Goal: Information Seeking & Learning: Learn about a topic

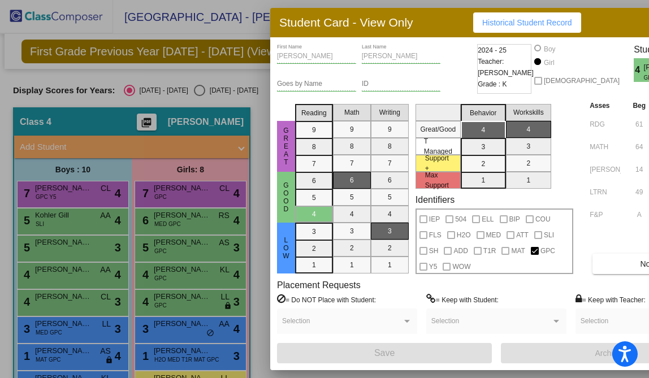
click at [118, 31] on div at bounding box center [324, 189] width 649 height 378
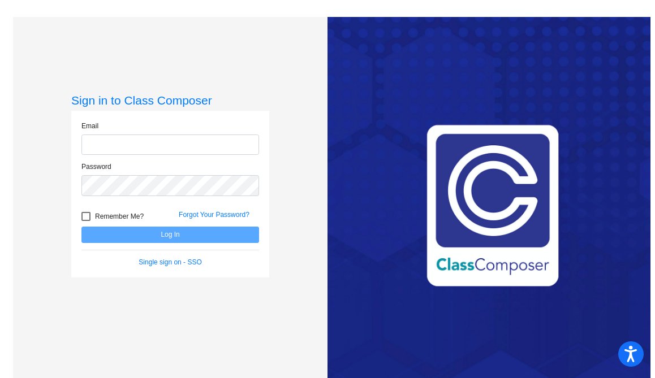
type input "[EMAIL_ADDRESS][DOMAIN_NAME]"
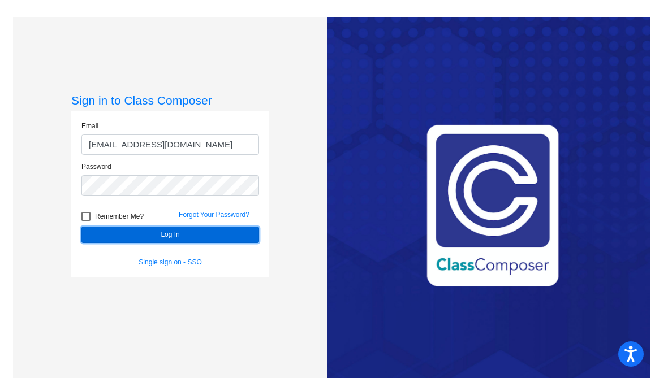
click at [164, 238] on button "Log In" at bounding box center [170, 235] width 178 height 16
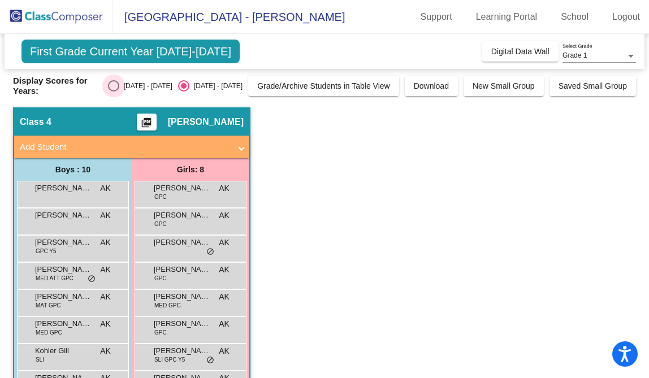
click at [119, 87] on div "Select an option" at bounding box center [113, 85] width 11 height 11
click at [114, 92] on input "[DATE] - [DATE]" at bounding box center [113, 92] width 1 height 1
radio input "true"
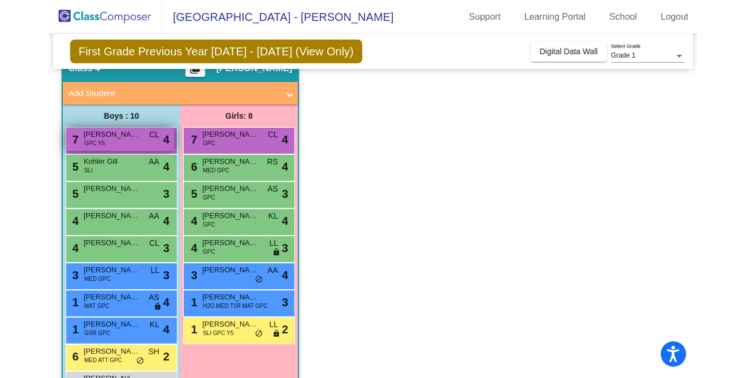
scroll to position [76, 0]
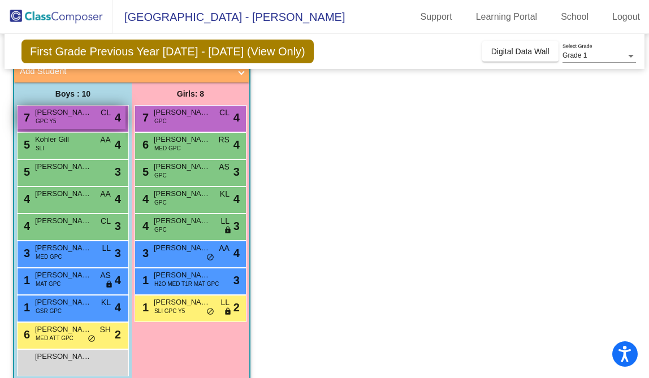
click at [68, 120] on div "7 [PERSON_NAME] [PERSON_NAME] GPC Y5 CL lock do_not_disturb_alt 4" at bounding box center [72, 117] width 108 height 23
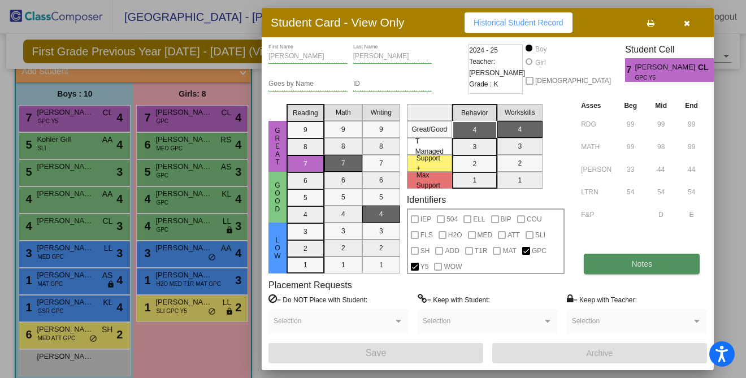
click at [644, 261] on span "Notes" at bounding box center [642, 264] width 21 height 9
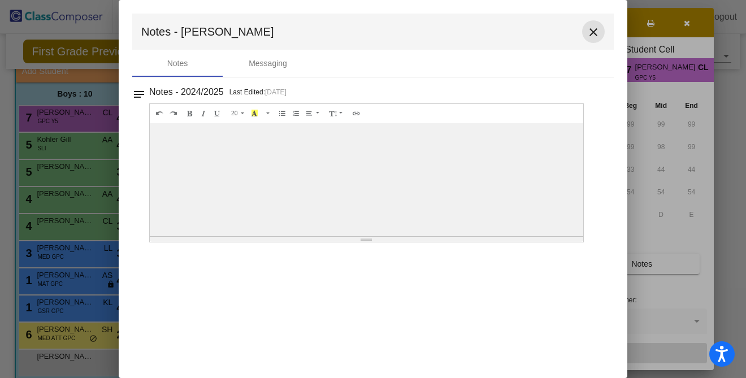
click at [592, 30] on mat-icon "close" at bounding box center [594, 32] width 14 height 14
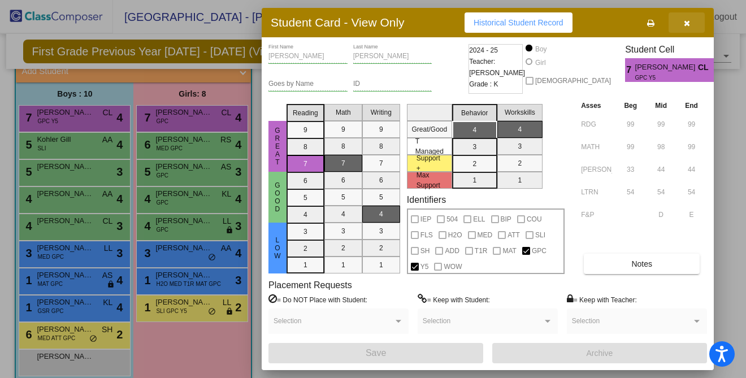
click at [654, 23] on button "button" at bounding box center [687, 22] width 36 height 20
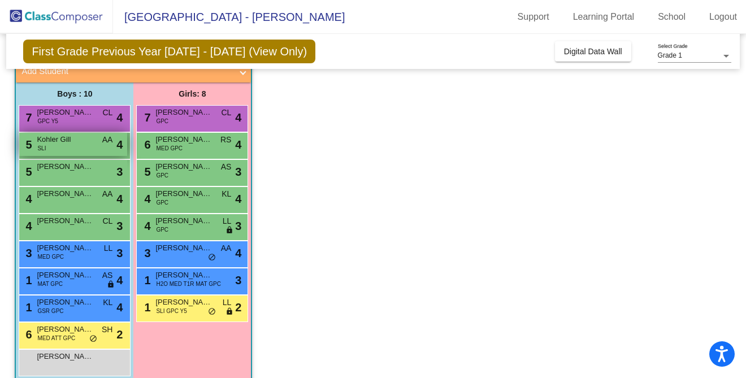
click at [62, 146] on div "5 Kohler Gill SLI AA lock do_not_disturb_alt 4" at bounding box center [73, 144] width 108 height 23
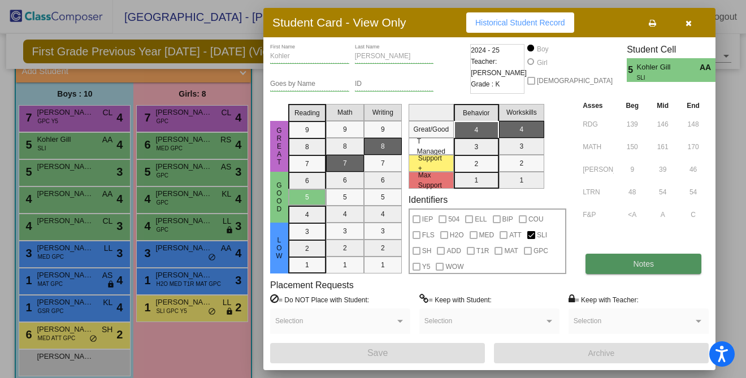
click at [654, 264] on button "Notes" at bounding box center [644, 264] width 116 height 20
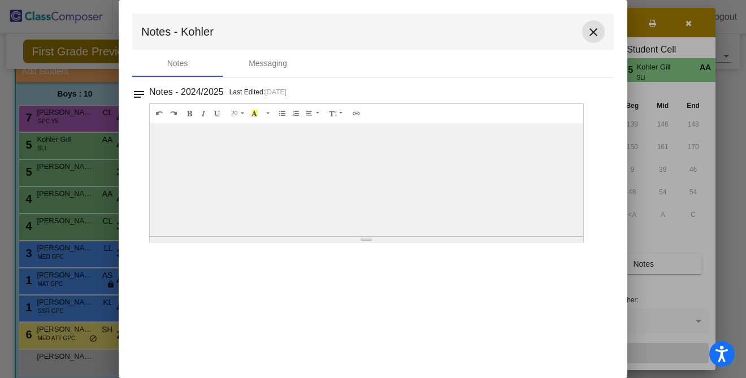
click at [593, 31] on mat-icon "close" at bounding box center [594, 32] width 14 height 14
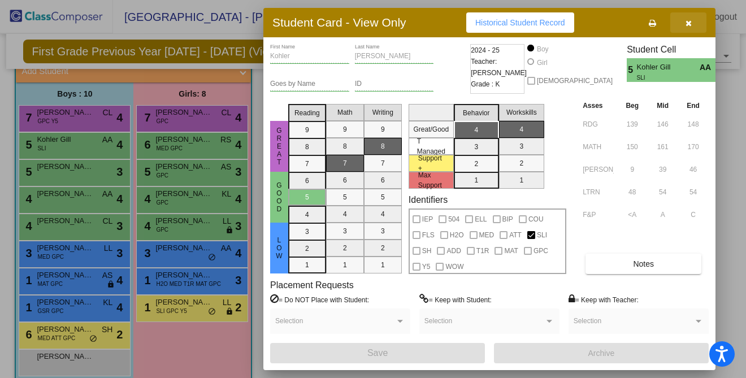
click at [654, 20] on icon "button" at bounding box center [689, 23] width 6 height 8
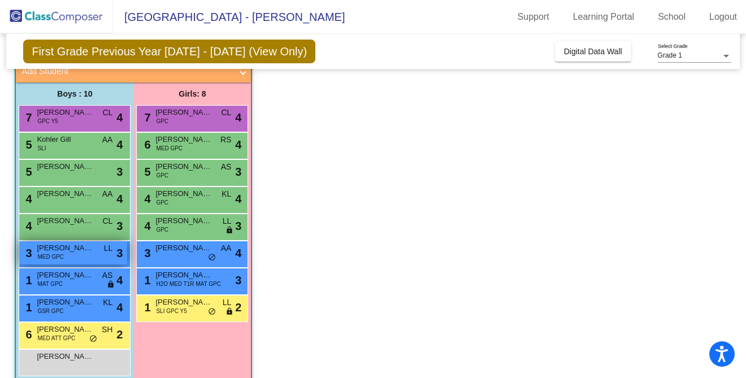
click at [47, 257] on span "MED GPC" at bounding box center [50, 257] width 27 height 8
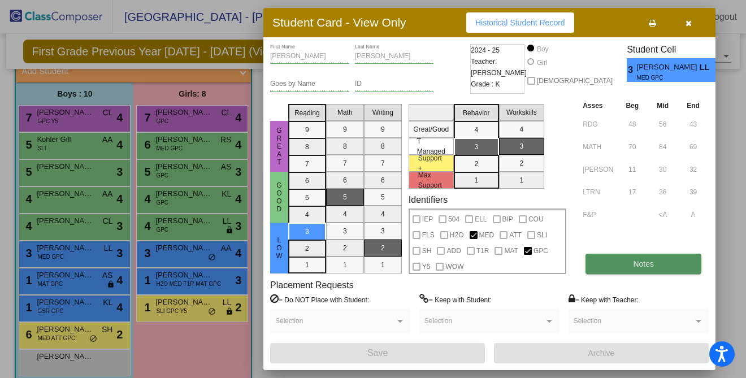
click at [624, 260] on button "Notes" at bounding box center [644, 264] width 116 height 20
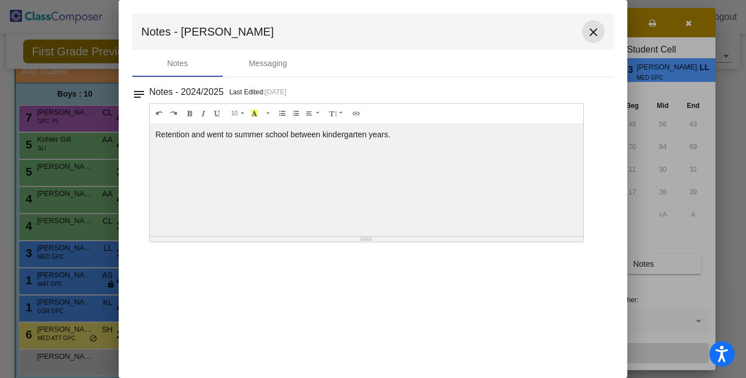
click at [593, 31] on mat-icon "close" at bounding box center [594, 32] width 14 height 14
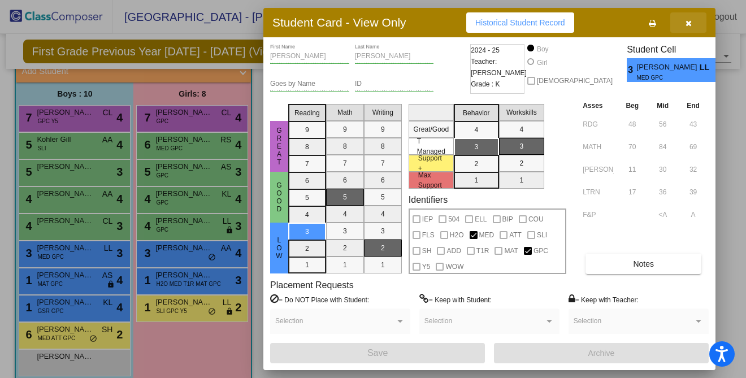
click at [654, 20] on icon "button" at bounding box center [689, 23] width 6 height 8
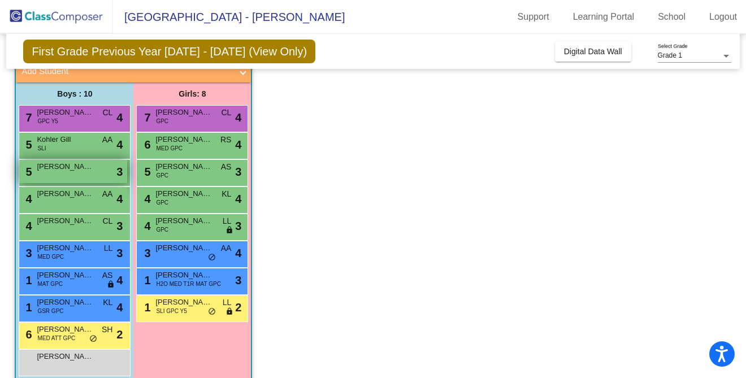
click at [85, 176] on div "5 [PERSON_NAME] lock do_not_disturb_alt 3" at bounding box center [73, 171] width 108 height 23
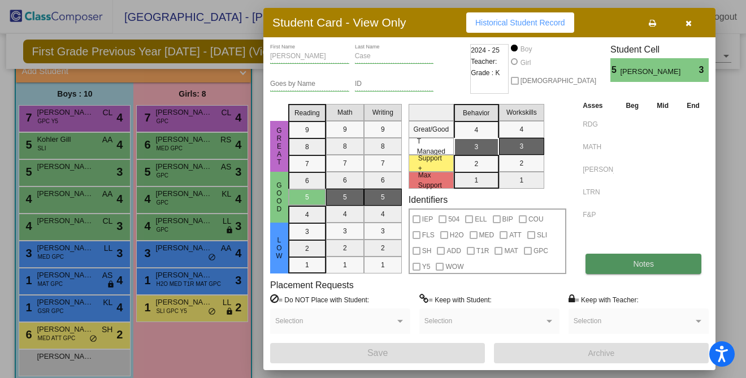
click at [634, 265] on span "Notes" at bounding box center [643, 264] width 21 height 9
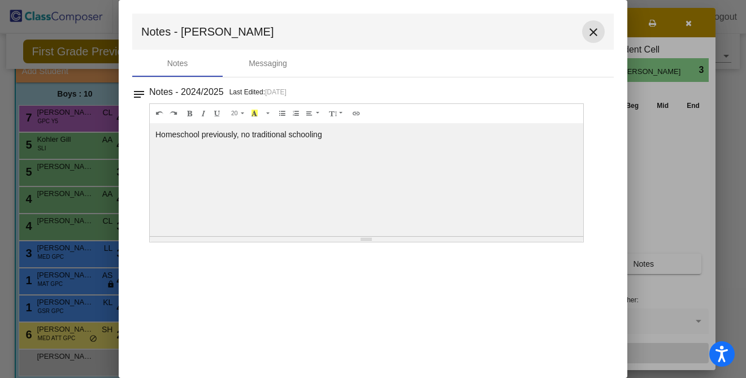
click at [594, 31] on mat-icon "close" at bounding box center [594, 32] width 14 height 14
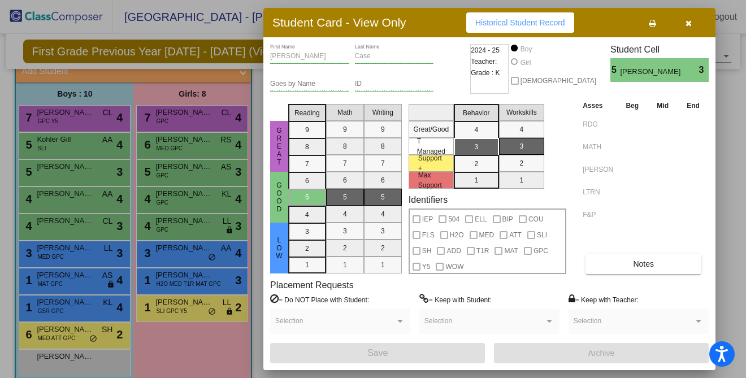
click at [654, 23] on icon "button" at bounding box center [689, 23] width 6 height 8
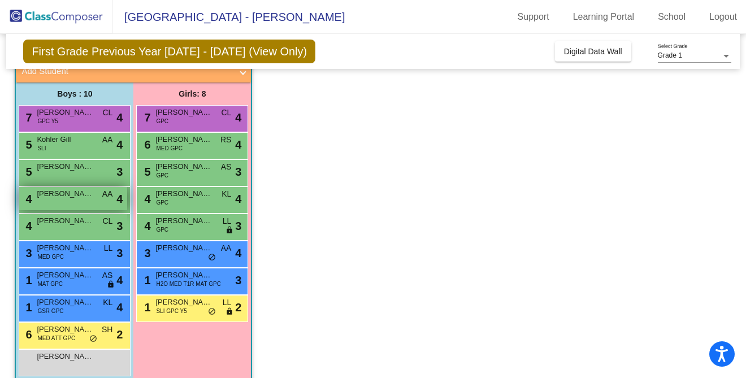
click at [45, 203] on div "4 [PERSON_NAME] AA lock do_not_disturb_alt 4" at bounding box center [73, 198] width 108 height 23
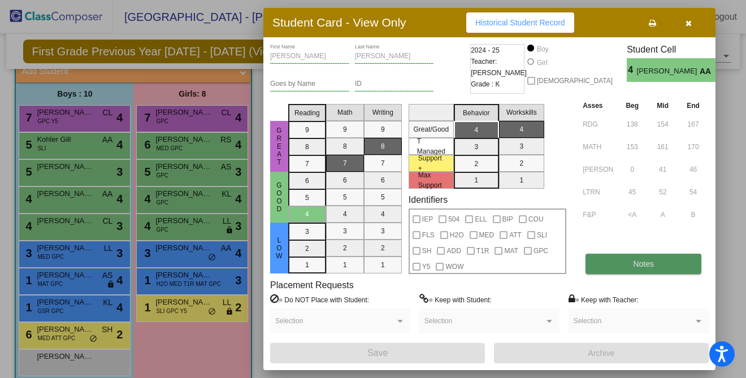
click at [632, 265] on button "Notes" at bounding box center [644, 264] width 116 height 20
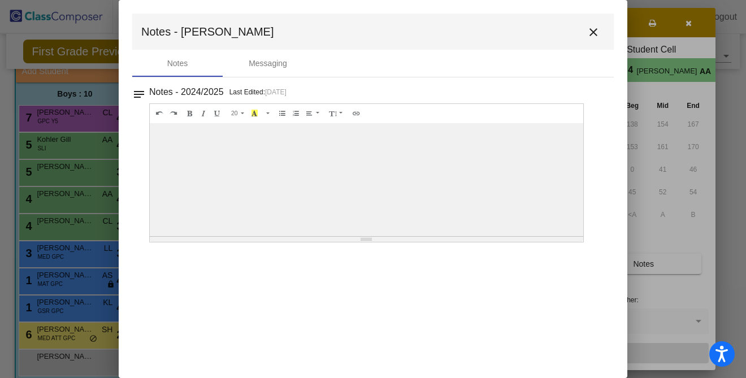
click at [592, 31] on mat-icon "close" at bounding box center [594, 32] width 14 height 14
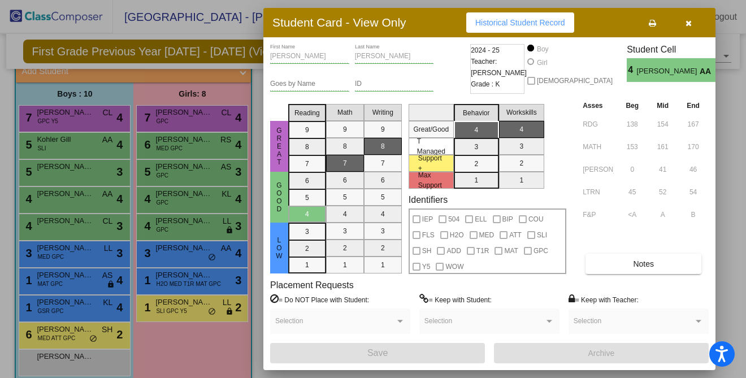
click at [101, 217] on div at bounding box center [373, 189] width 746 height 378
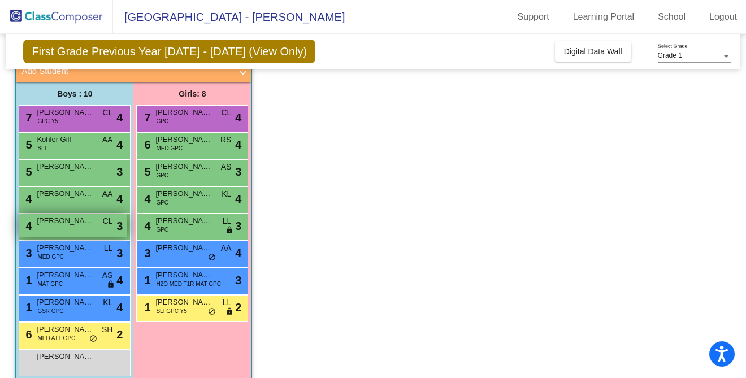
click at [84, 227] on div "4 [PERSON_NAME] lock do_not_disturb_alt 3" at bounding box center [73, 225] width 108 height 23
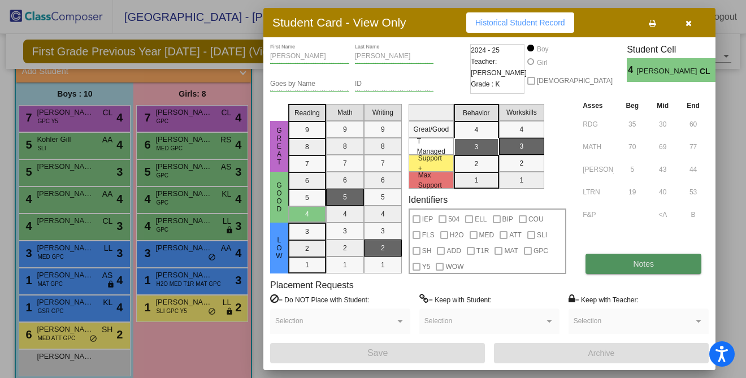
click at [614, 264] on button "Notes" at bounding box center [644, 264] width 116 height 20
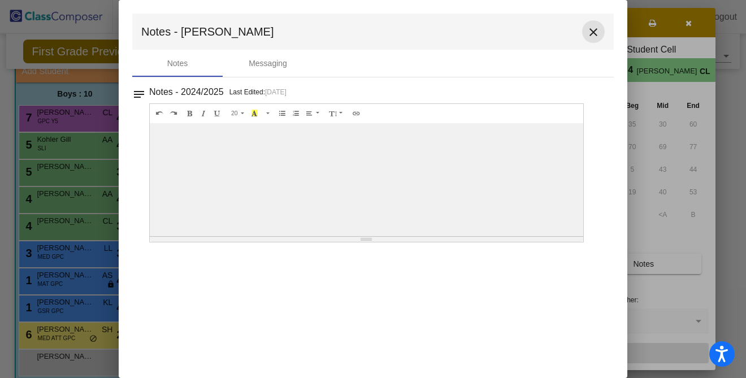
click at [597, 31] on mat-icon "close" at bounding box center [594, 32] width 14 height 14
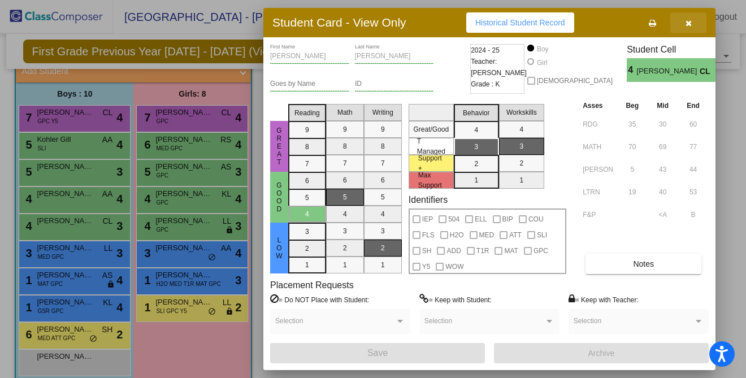
click at [654, 23] on icon "button" at bounding box center [689, 23] width 6 height 8
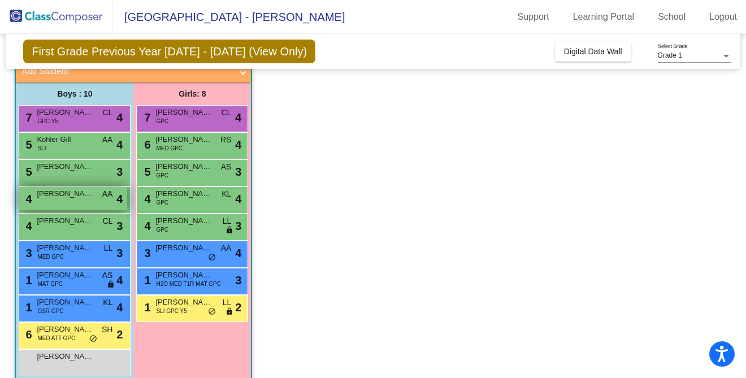
click at [70, 200] on div "4 [PERSON_NAME] AA lock do_not_disturb_alt 4" at bounding box center [73, 198] width 108 height 23
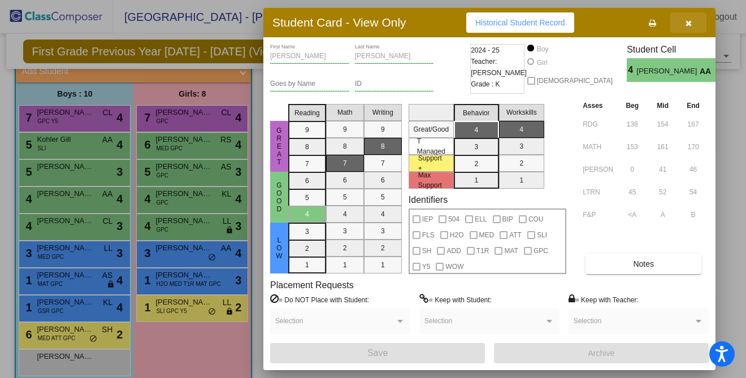
click at [654, 25] on icon "button" at bounding box center [689, 23] width 6 height 8
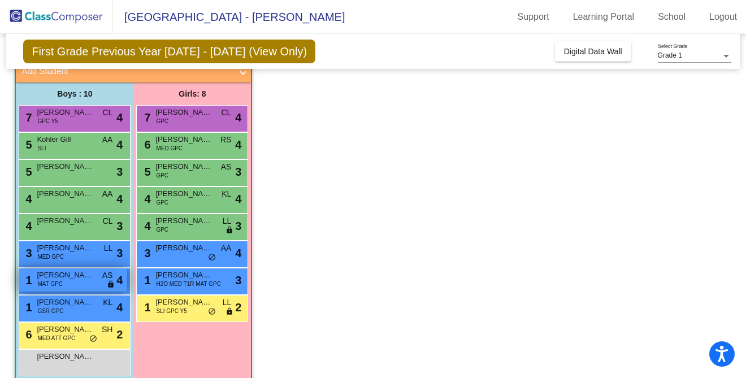
click at [50, 278] on span "[PERSON_NAME]" at bounding box center [65, 275] width 57 height 11
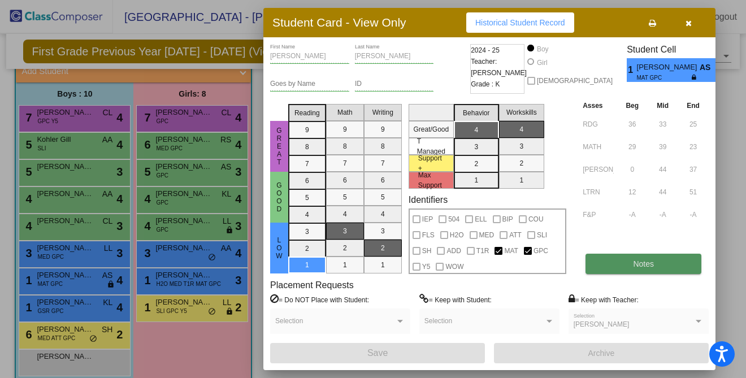
click at [628, 262] on button "Notes" at bounding box center [644, 264] width 116 height 20
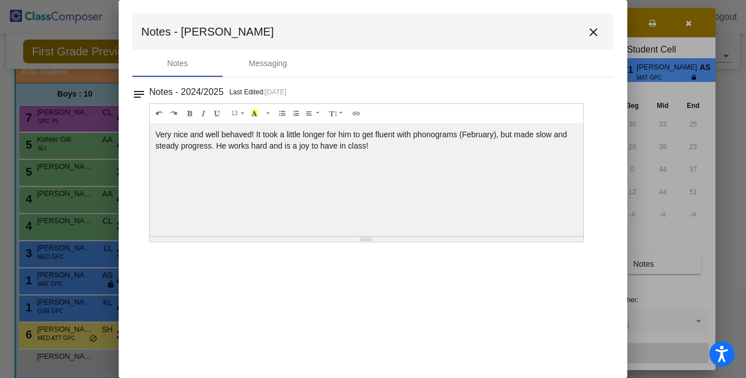
click at [594, 32] on mat-icon "close" at bounding box center [594, 32] width 14 height 14
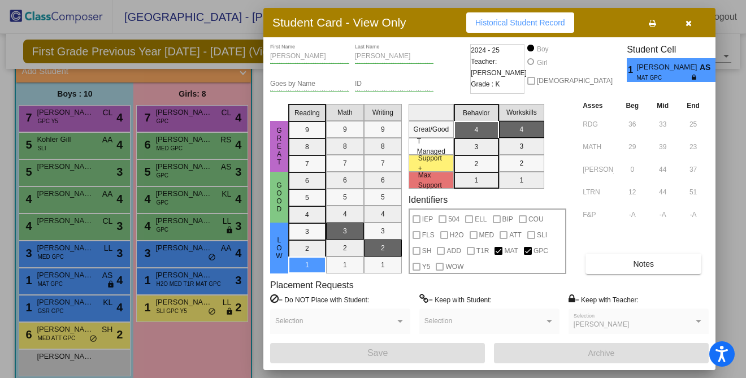
click at [654, 19] on icon "button" at bounding box center [689, 23] width 6 height 8
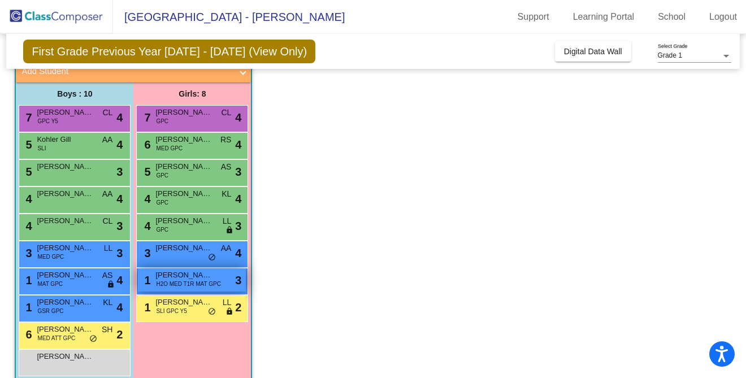
click at [165, 282] on span "H2O MED T1R MAT GPC" at bounding box center [188, 284] width 64 height 8
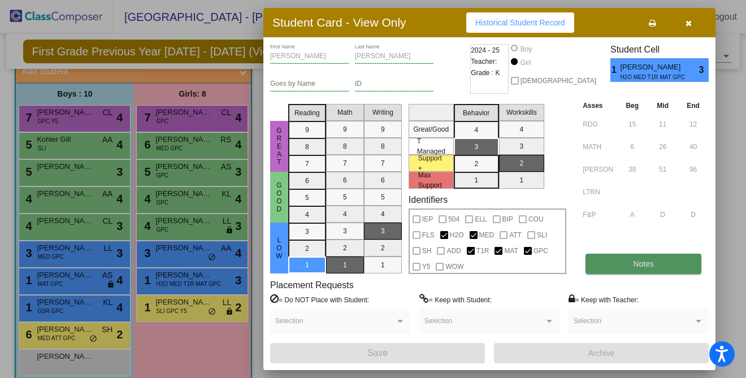
click at [608, 265] on button "Notes" at bounding box center [644, 264] width 116 height 20
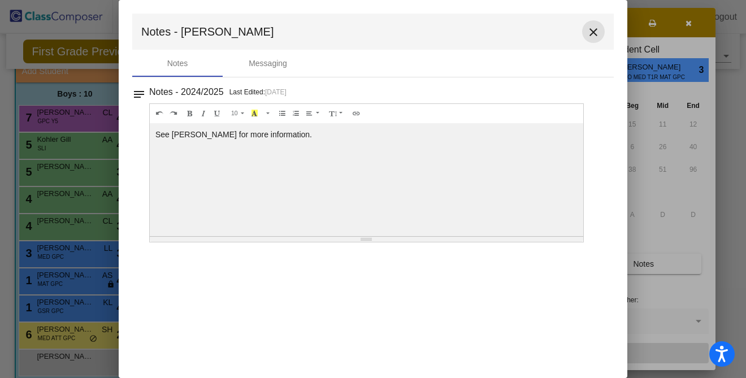
click at [594, 36] on mat-icon "close" at bounding box center [594, 32] width 14 height 14
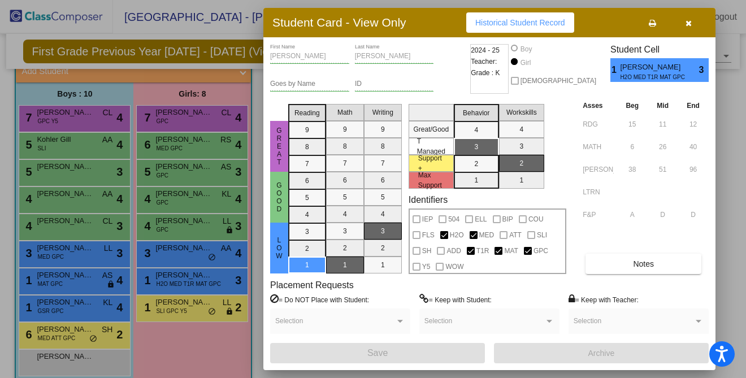
click at [654, 23] on icon "button" at bounding box center [689, 23] width 6 height 8
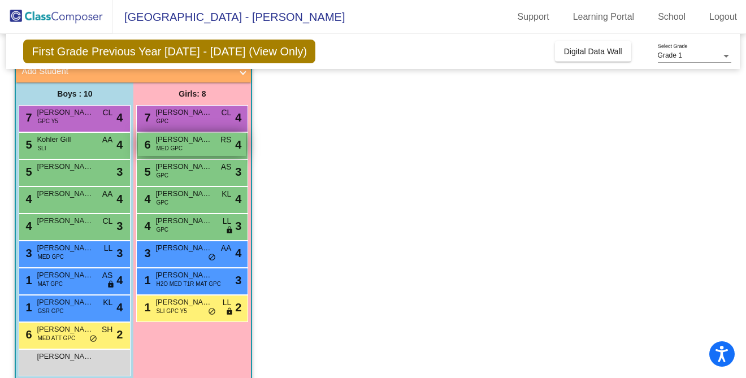
click at [197, 150] on div "6 [PERSON_NAME] MED GPC RS lock do_not_disturb_alt 4" at bounding box center [192, 144] width 108 height 23
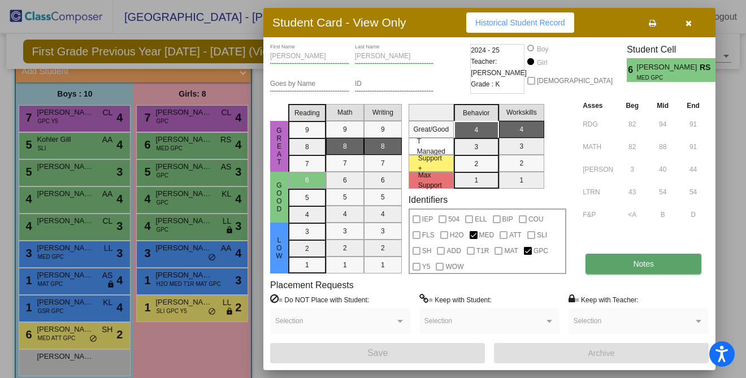
click at [625, 259] on button "Notes" at bounding box center [644, 264] width 116 height 20
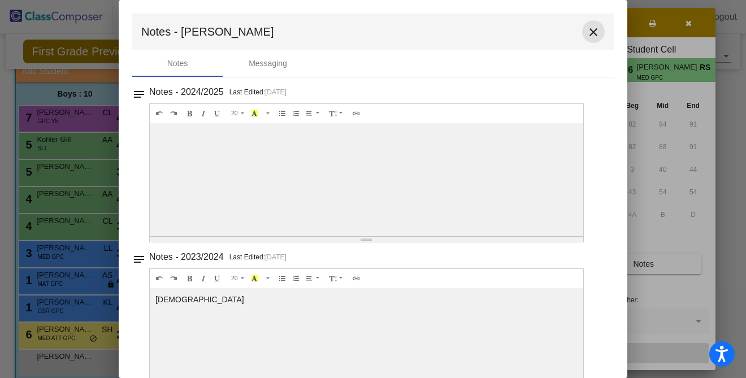
click at [589, 33] on mat-icon "close" at bounding box center [594, 32] width 14 height 14
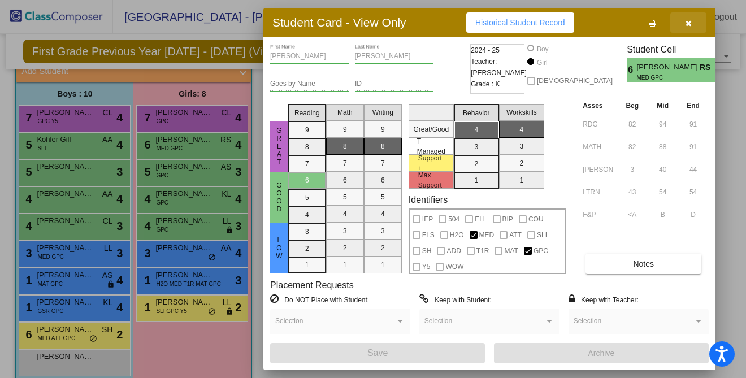
click at [654, 23] on button "button" at bounding box center [689, 22] width 36 height 20
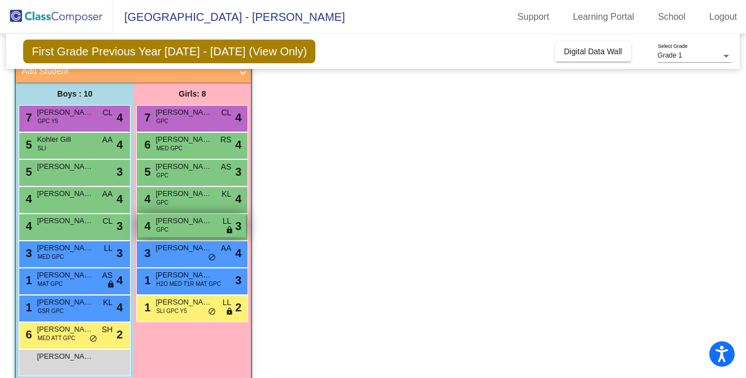
click at [170, 230] on div "4 [PERSON_NAME] GPC LL lock do_not_disturb_alt 3" at bounding box center [192, 225] width 108 height 23
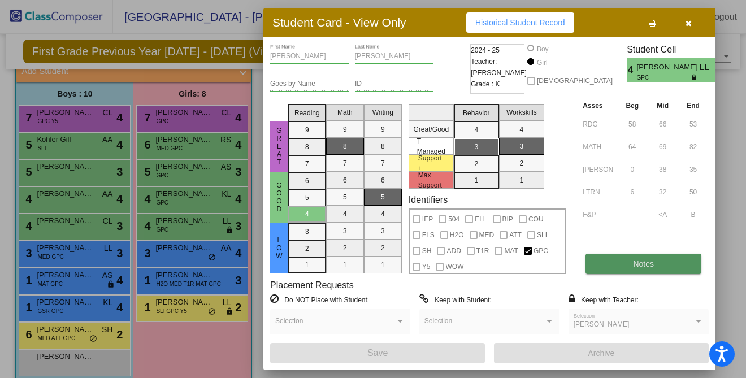
click at [643, 264] on span "Notes" at bounding box center [643, 264] width 21 height 9
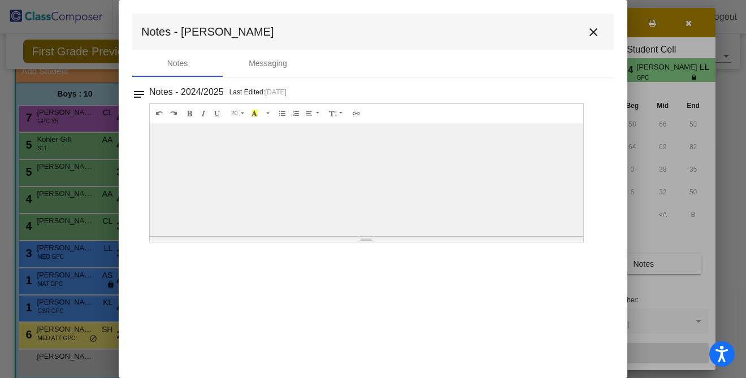
click at [595, 33] on mat-icon "close" at bounding box center [594, 32] width 14 height 14
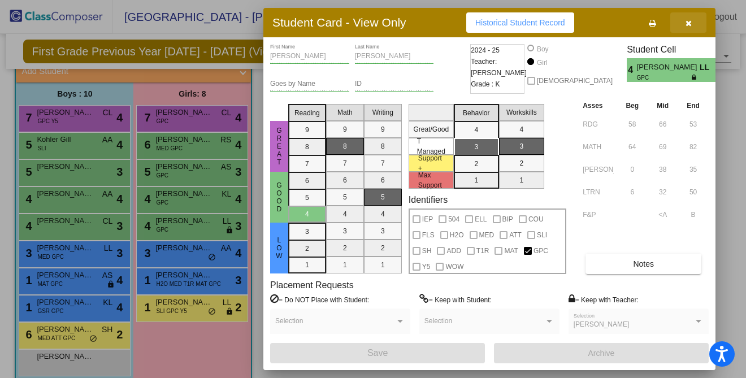
click at [654, 21] on icon "button" at bounding box center [689, 23] width 6 height 8
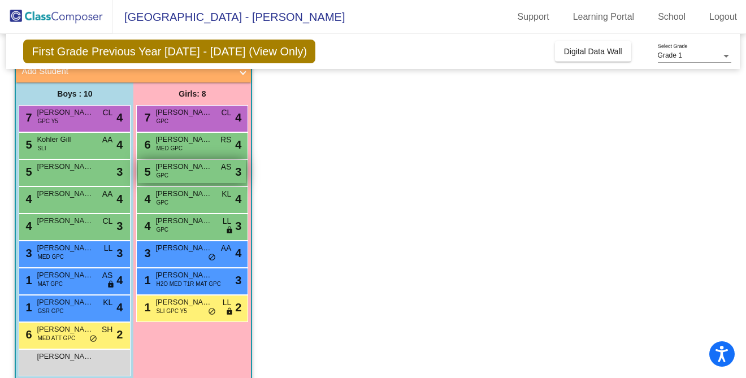
click at [183, 175] on div "5 [PERSON_NAME] GPC AS lock do_not_disturb_alt 3" at bounding box center [192, 171] width 108 height 23
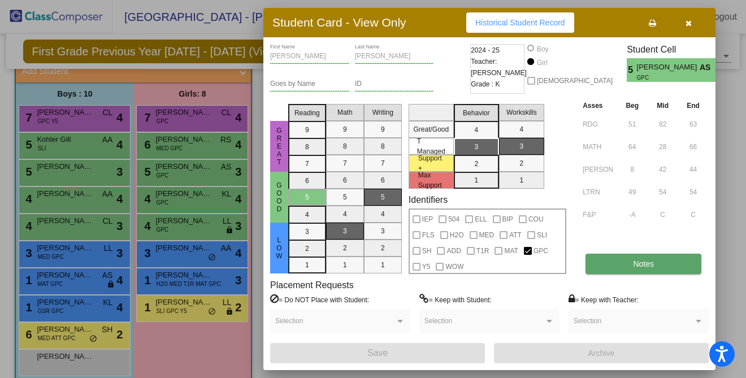
click at [645, 260] on span "Notes" at bounding box center [643, 264] width 21 height 9
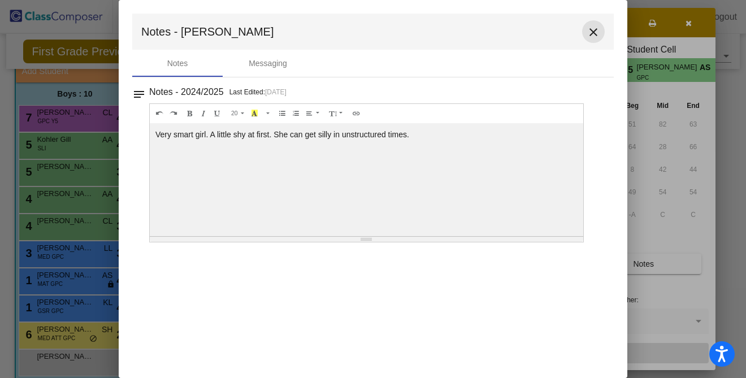
click at [592, 33] on mat-icon "close" at bounding box center [594, 32] width 14 height 14
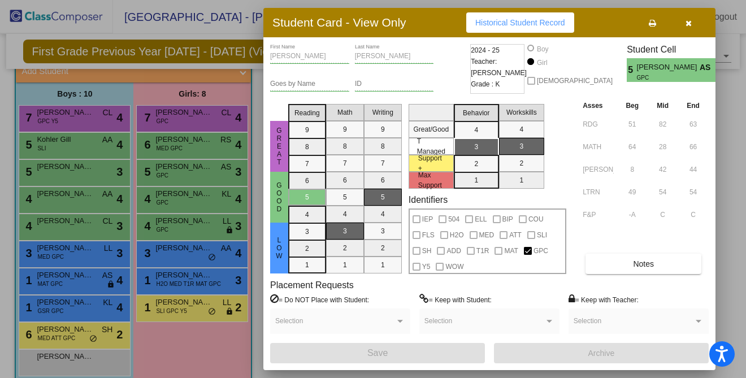
click at [654, 23] on icon "button" at bounding box center [689, 23] width 6 height 8
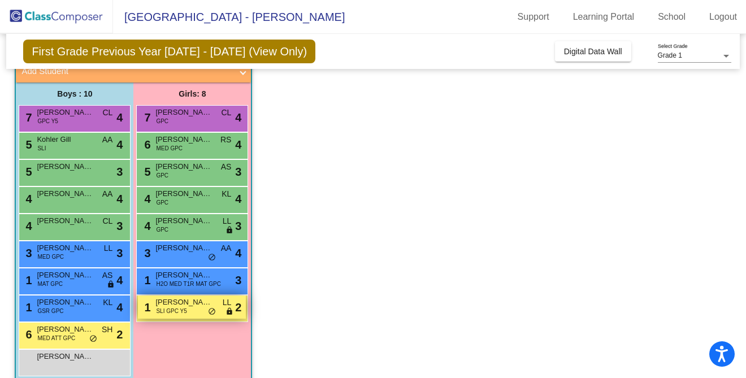
click at [165, 310] on span "SLI GPC Y5" at bounding box center [171, 311] width 31 height 8
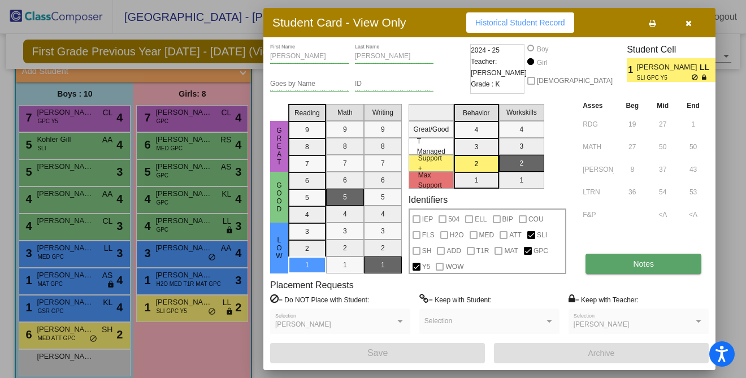
click at [629, 265] on button "Notes" at bounding box center [644, 264] width 116 height 20
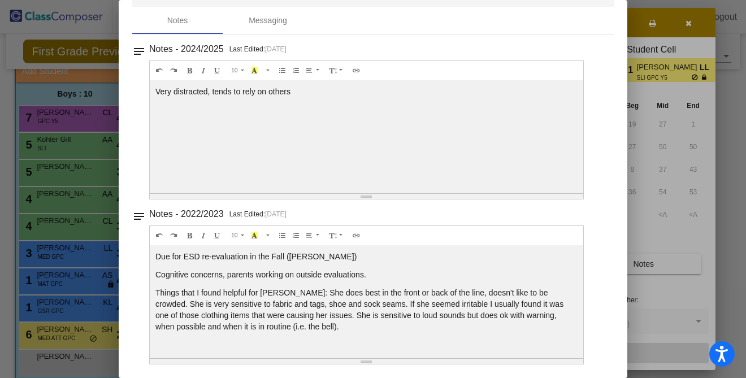
scroll to position [0, 0]
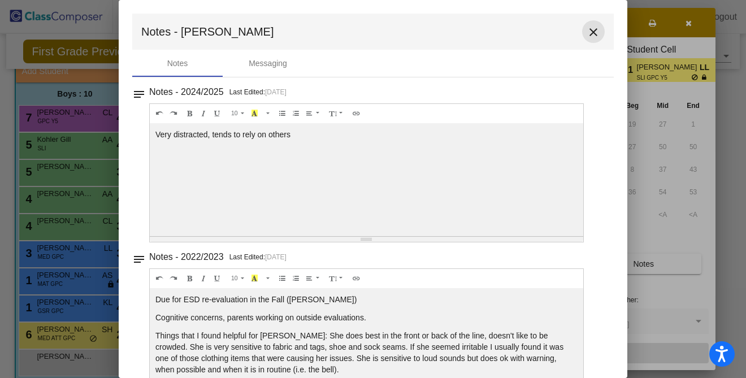
click at [589, 33] on mat-icon "close" at bounding box center [594, 32] width 14 height 14
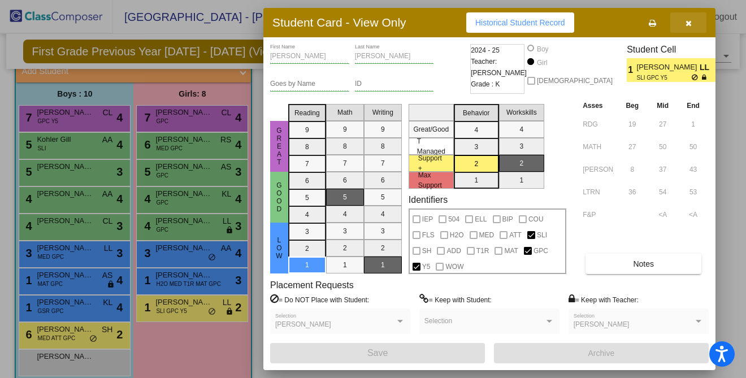
click at [654, 25] on icon "button" at bounding box center [689, 23] width 6 height 8
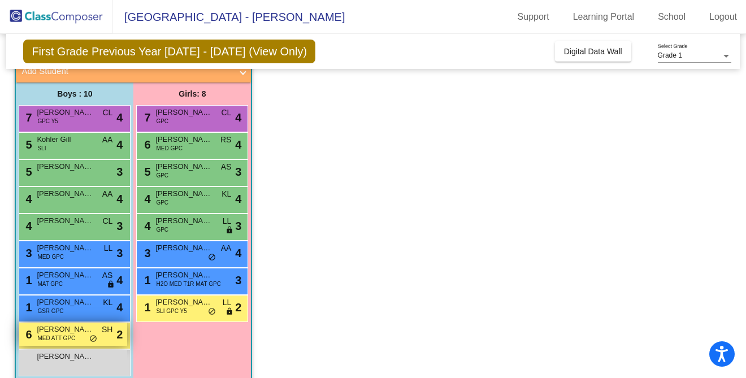
click at [50, 329] on span "[PERSON_NAME]" at bounding box center [65, 329] width 57 height 11
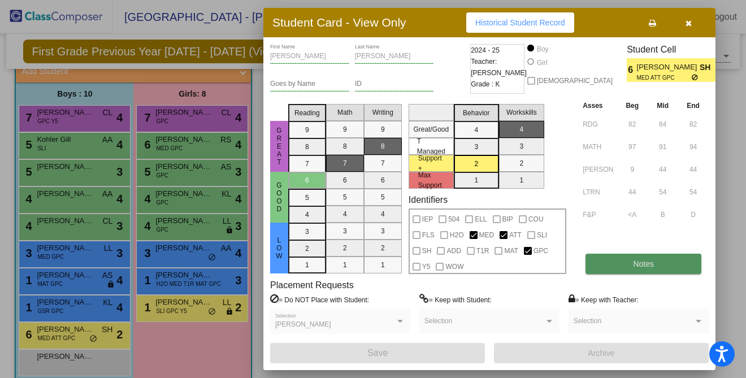
click at [650, 266] on span "Notes" at bounding box center [643, 264] width 21 height 9
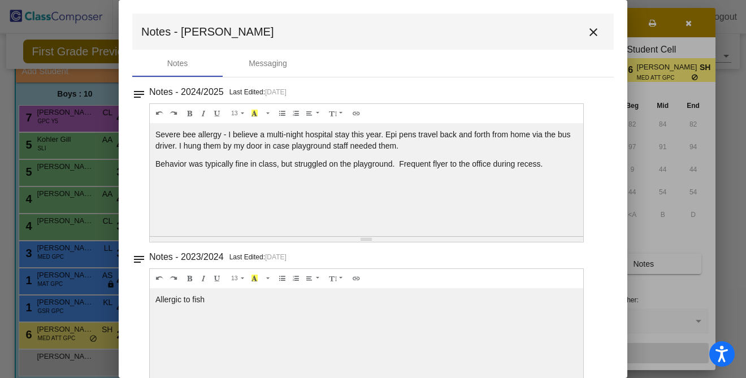
click at [588, 33] on mat-icon "close" at bounding box center [594, 32] width 14 height 14
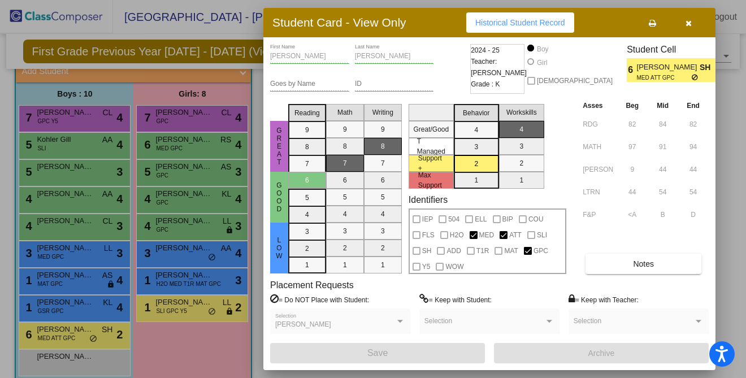
click at [170, 261] on div at bounding box center [373, 189] width 746 height 378
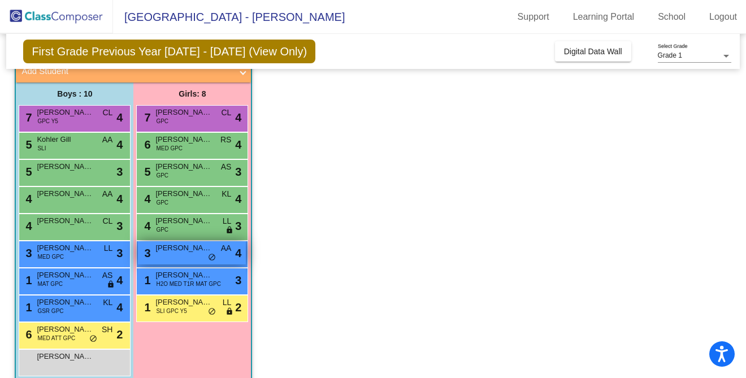
click at [169, 257] on div "3 [PERSON_NAME] AA lock do_not_disturb_alt 4" at bounding box center [192, 252] width 108 height 23
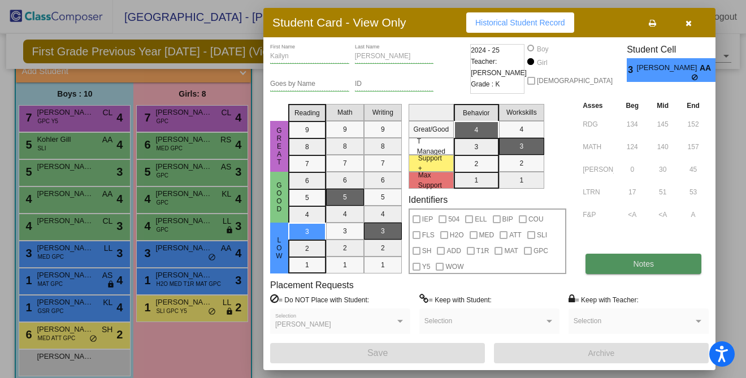
click at [647, 269] on button "Notes" at bounding box center [644, 264] width 116 height 20
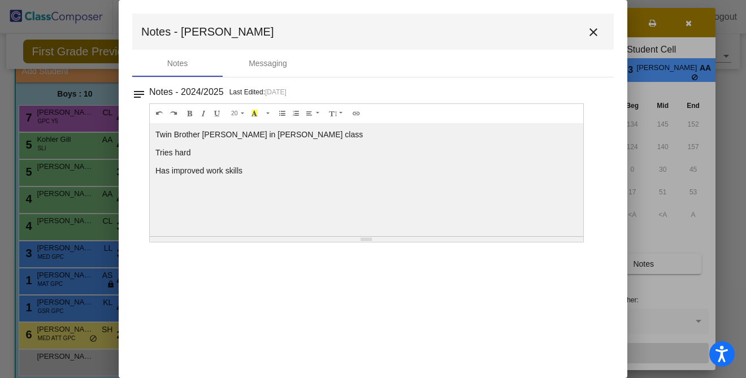
click at [590, 33] on mat-icon "close" at bounding box center [594, 32] width 14 height 14
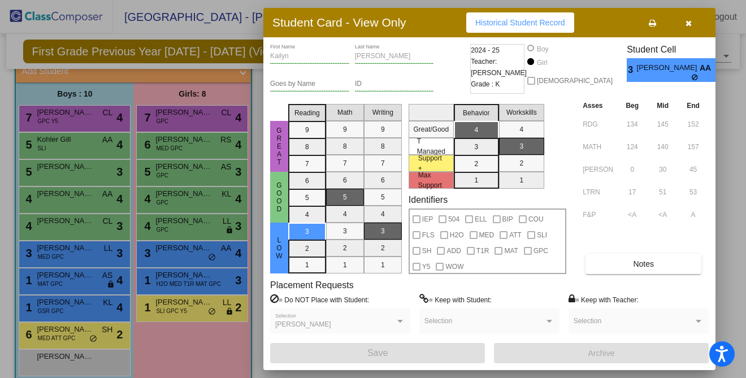
click at [179, 193] on div at bounding box center [373, 189] width 746 height 378
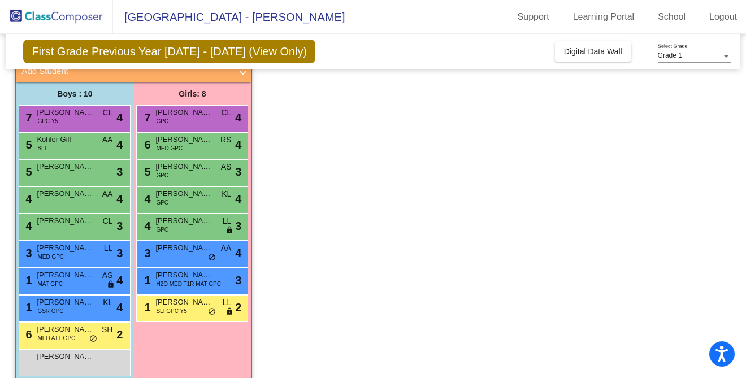
click at [179, 193] on span "[PERSON_NAME]" at bounding box center [184, 193] width 57 height 11
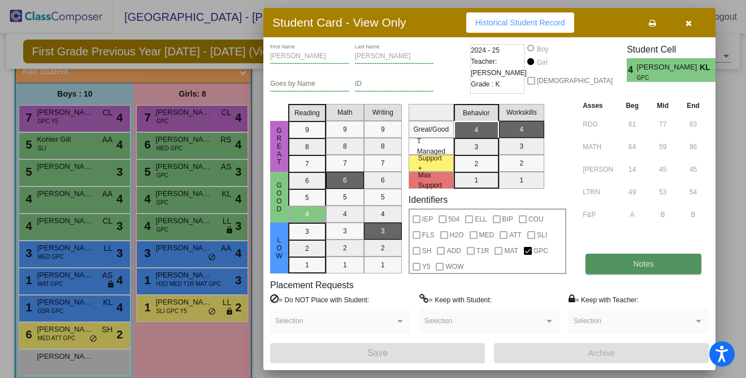
click at [641, 270] on button "Notes" at bounding box center [644, 264] width 116 height 20
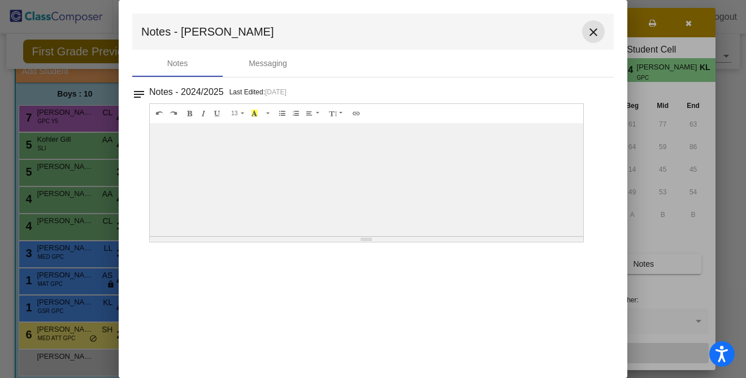
click at [594, 27] on mat-icon "close" at bounding box center [594, 32] width 14 height 14
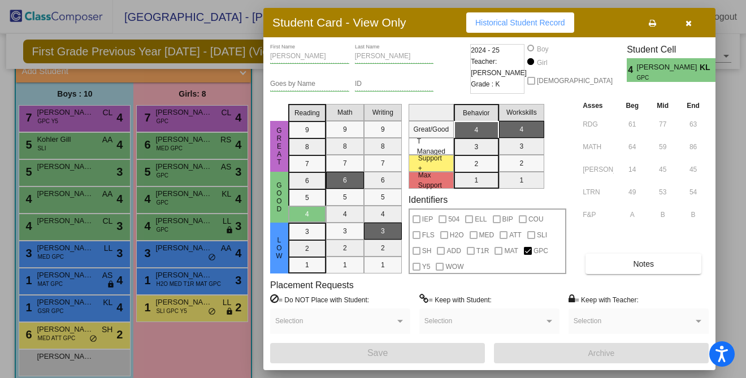
click at [65, 311] on div at bounding box center [373, 189] width 746 height 378
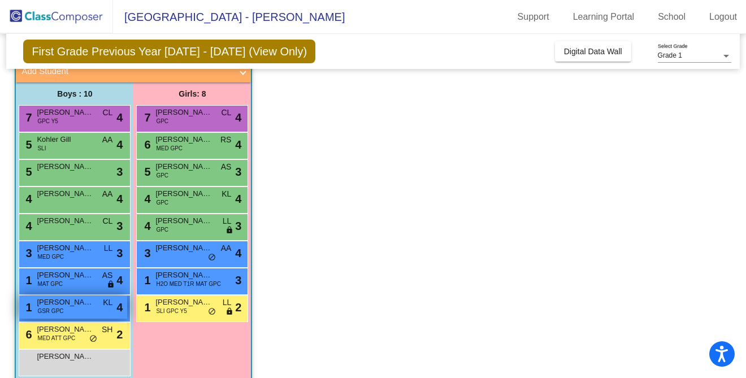
click at [62, 310] on span "GSR GPC" at bounding box center [50, 311] width 26 height 8
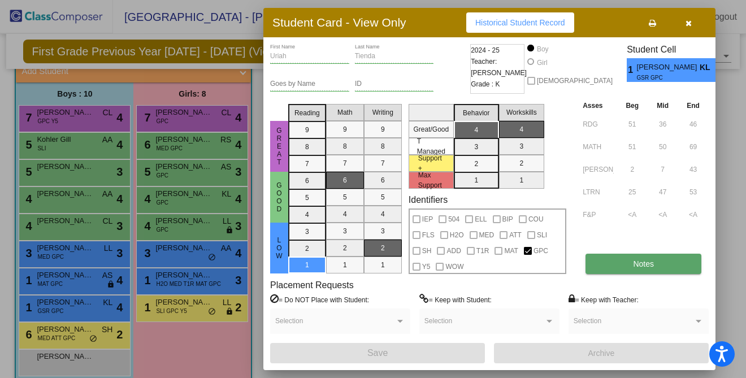
click at [640, 265] on span "Notes" at bounding box center [643, 264] width 21 height 9
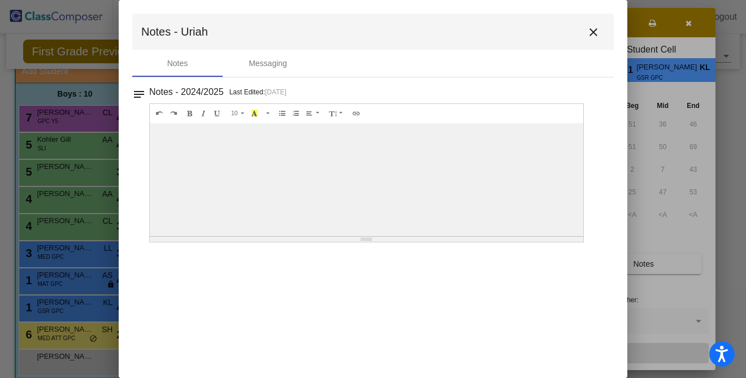
click at [592, 32] on mat-icon "close" at bounding box center [594, 32] width 14 height 14
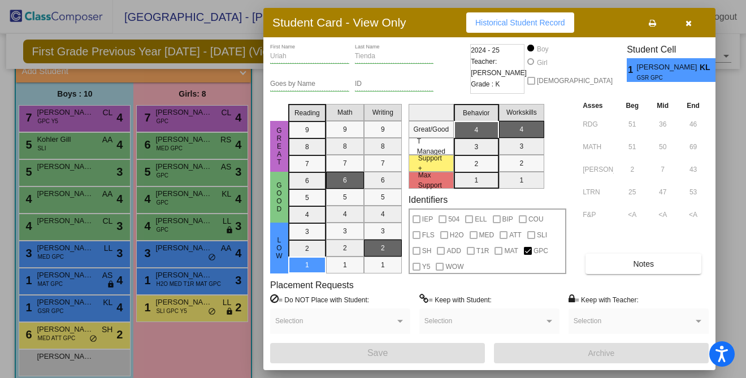
click at [184, 297] on div at bounding box center [373, 189] width 746 height 378
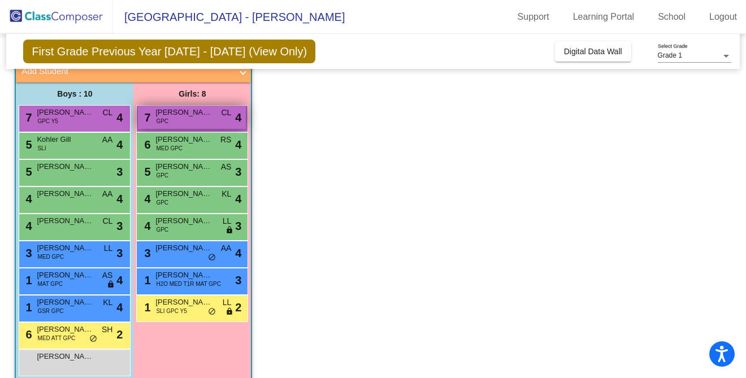
click at [170, 118] on div "7 [PERSON_NAME] GPC CL lock do_not_disturb_alt 4" at bounding box center [192, 117] width 108 height 23
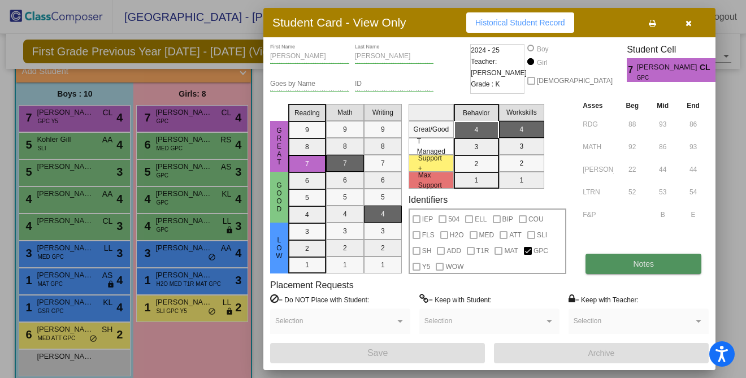
click at [634, 267] on span "Notes" at bounding box center [643, 264] width 21 height 9
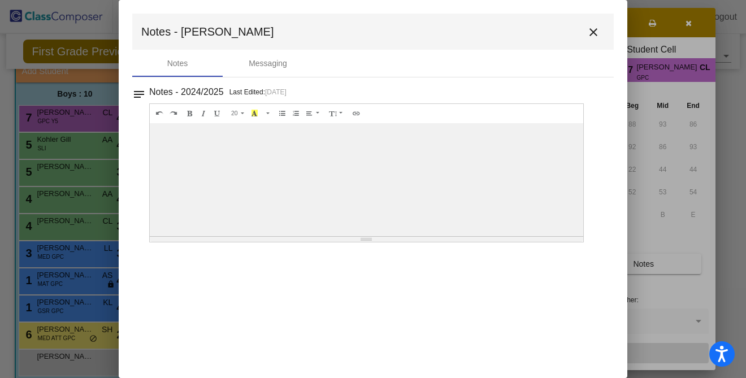
click at [594, 34] on mat-icon "close" at bounding box center [594, 32] width 14 height 14
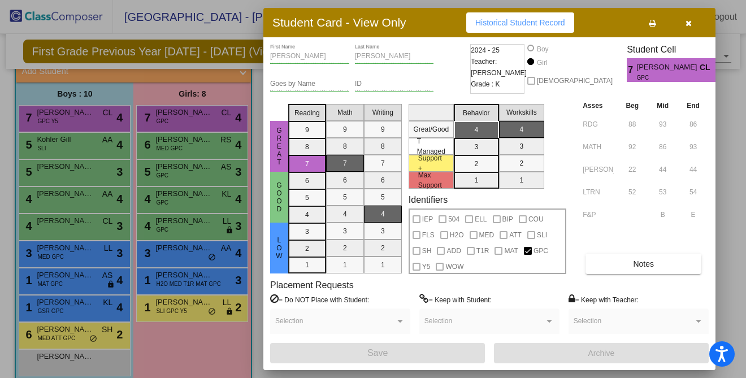
click at [60, 308] on div at bounding box center [373, 189] width 746 height 378
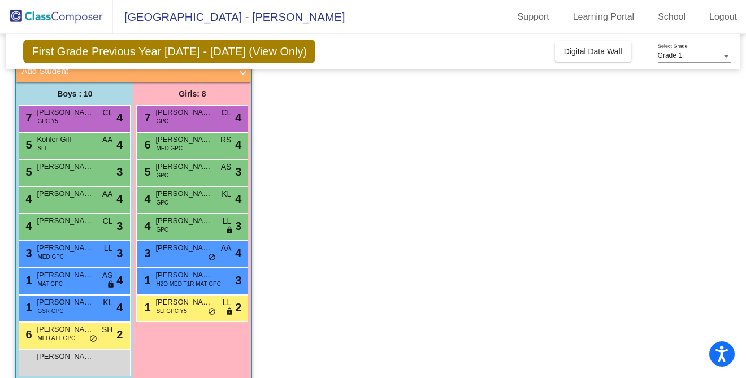
click at [60, 308] on span "GSR GPC" at bounding box center [50, 311] width 26 height 8
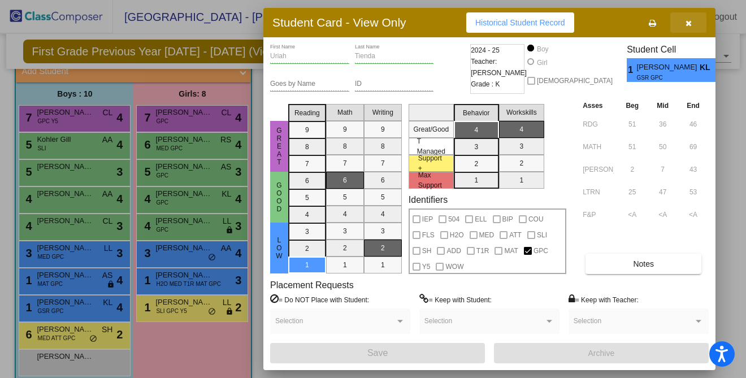
click at [654, 24] on icon "button" at bounding box center [689, 23] width 6 height 8
